Goal: Information Seeking & Learning: Find specific page/section

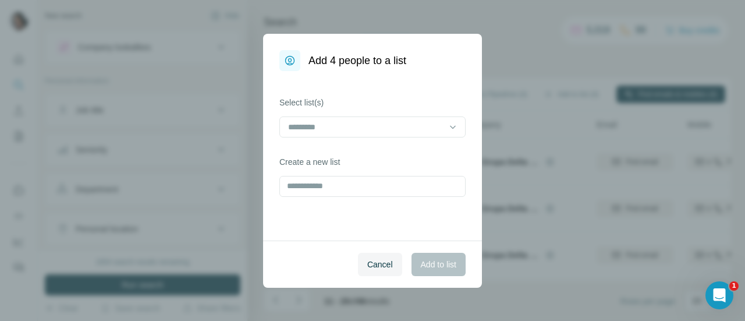
scroll to position [209, 33]
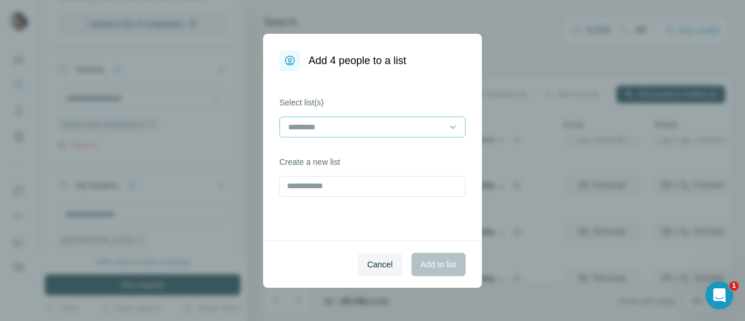
click at [428, 129] on input at bounding box center [365, 126] width 157 height 13
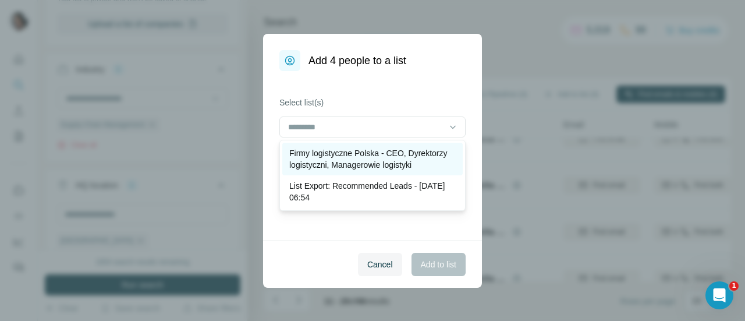
click at [398, 152] on p "Firmy logistyczne Polska - CEO, Dyrektorzy logistyczni, Managerowie logistyki" at bounding box center [372, 158] width 166 height 23
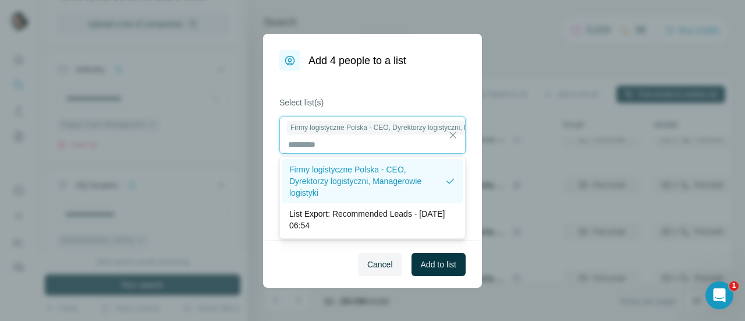
scroll to position [1, 0]
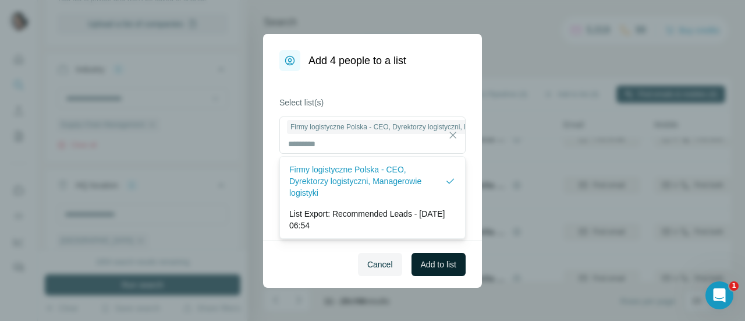
click at [450, 265] on span "Add to list" at bounding box center [438, 264] width 35 height 12
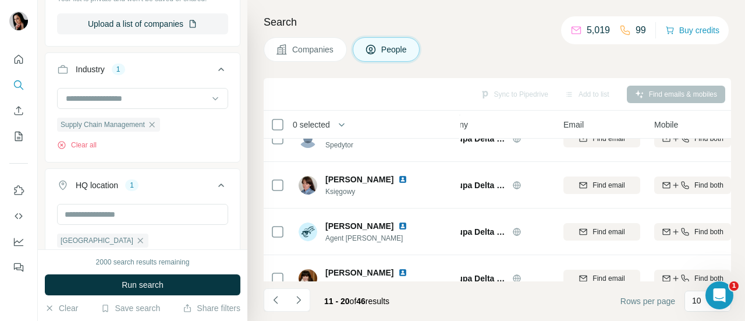
click at [320, 59] on button "Companies" at bounding box center [305, 49] width 83 height 24
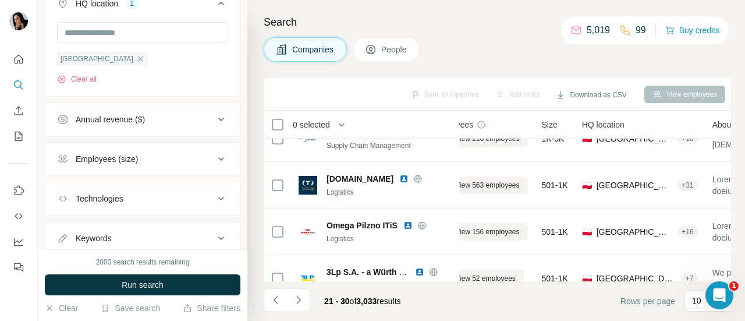
scroll to position [264, 0]
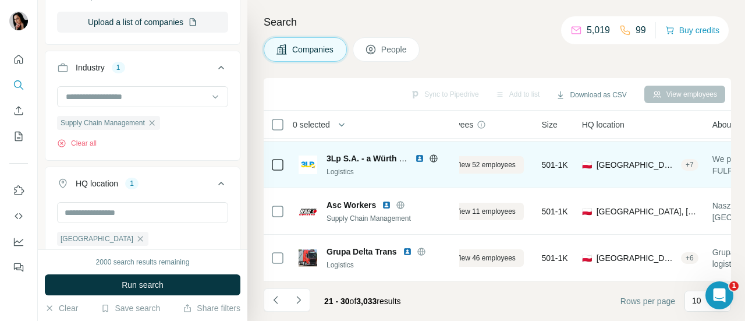
scroll to position [328, 33]
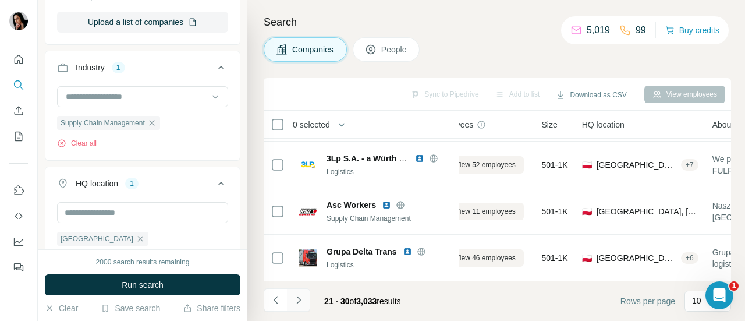
click at [297, 303] on icon "Navigate to next page" at bounding box center [298, 300] width 4 height 8
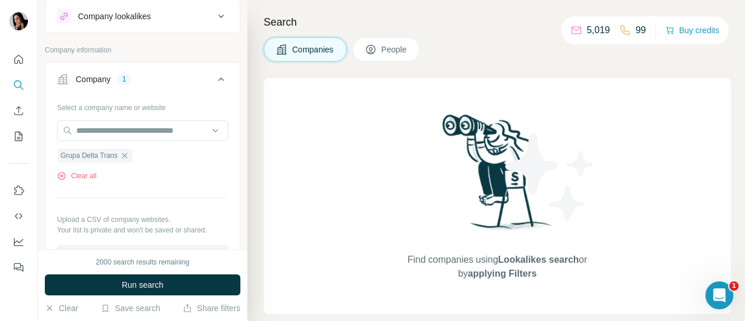
scroll to position [0, 0]
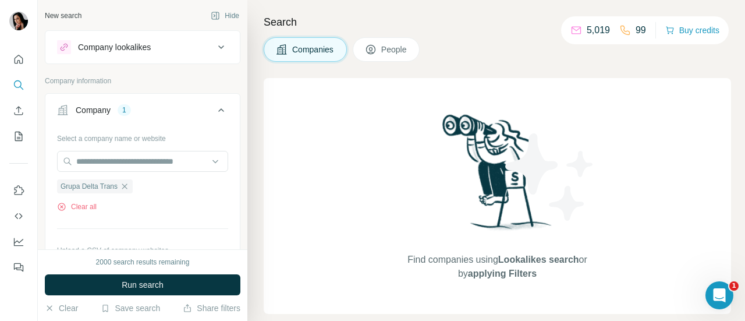
click at [180, 39] on button "Company lookalikes" at bounding box center [142, 47] width 194 height 28
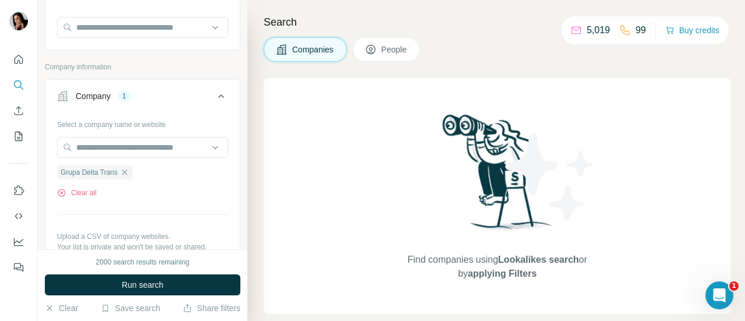
scroll to position [116, 0]
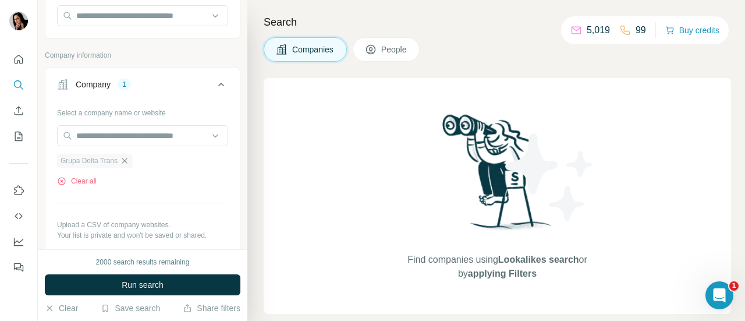
click at [129, 159] on icon "button" at bounding box center [124, 160] width 9 height 9
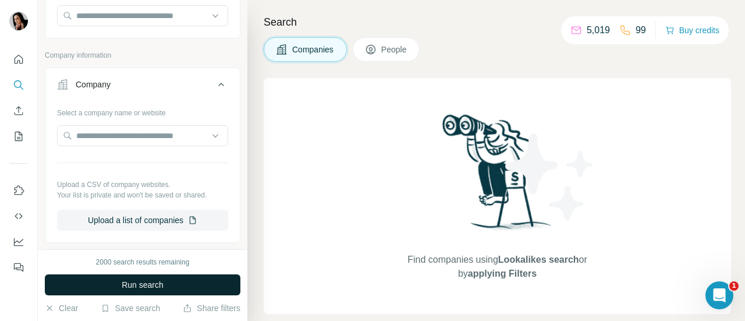
click at [202, 274] on button "Run search" at bounding box center [142, 284] width 195 height 21
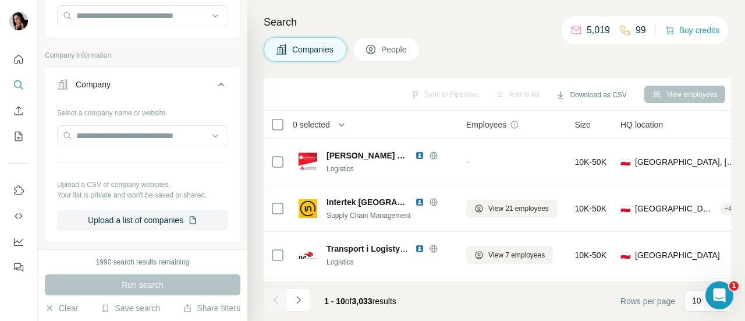
scroll to position [328, 0]
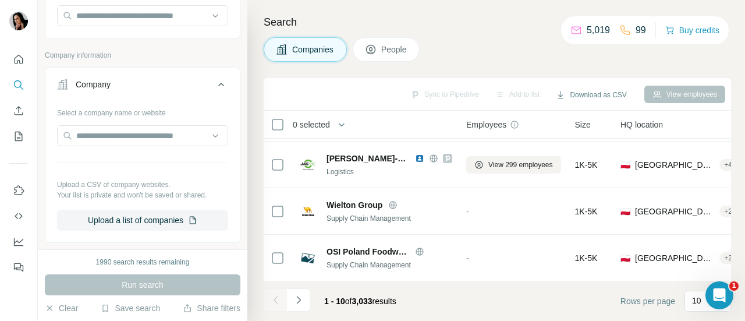
click at [716, 291] on icon "Open Intercom Messenger" at bounding box center [719, 295] width 19 height 19
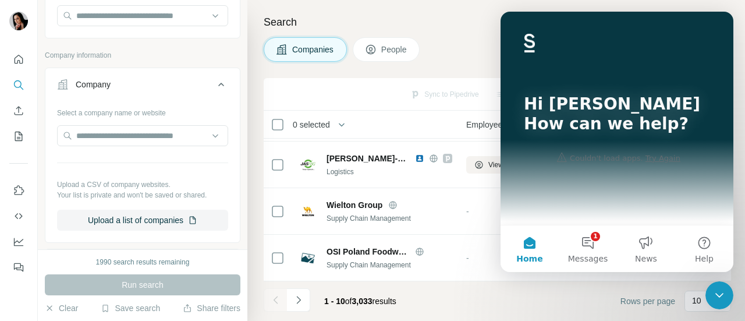
scroll to position [0, 0]
click at [476, 12] on div "Search Companies People Sync to Pipedrive Add to list Download as CSV View empl…" at bounding box center [495, 160] width 497 height 321
click at [562, 298] on footer "1 - 10 of 3,033 results Rows per page 10" at bounding box center [497, 301] width 467 height 40
click at [716, 290] on icon "Close Intercom Messenger" at bounding box center [719, 295] width 14 height 14
